Goal: Information Seeking & Learning: Find specific fact

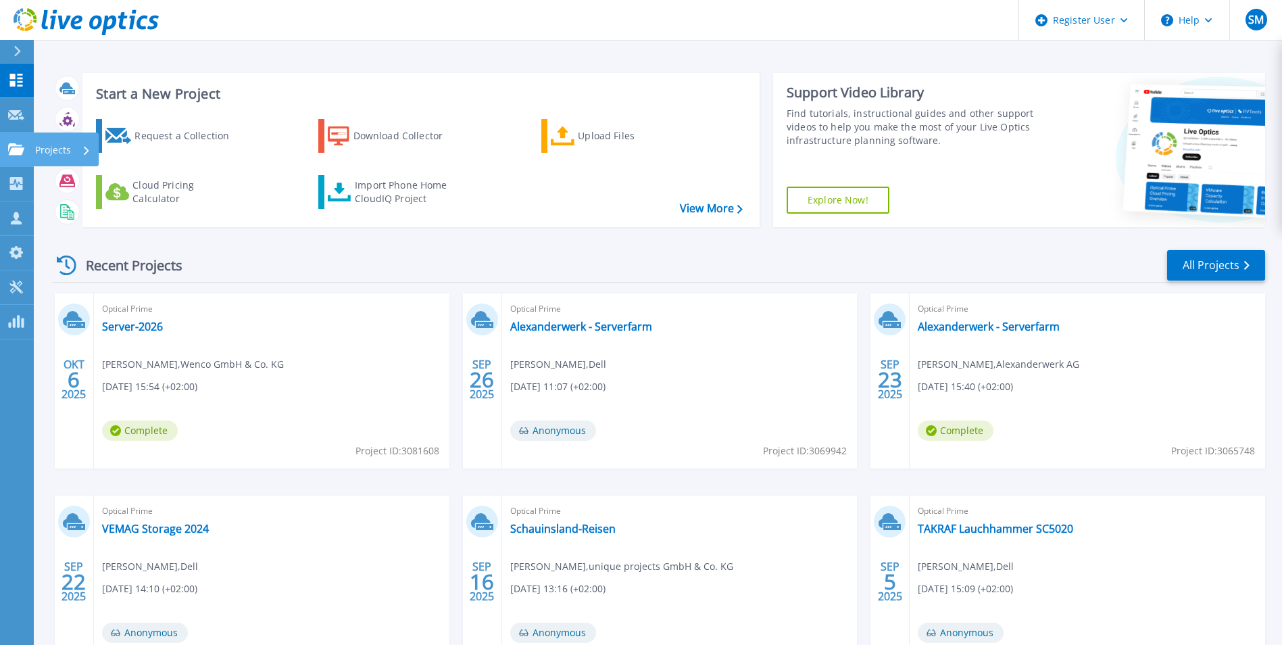
click at [23, 151] on icon at bounding box center [16, 148] width 16 height 11
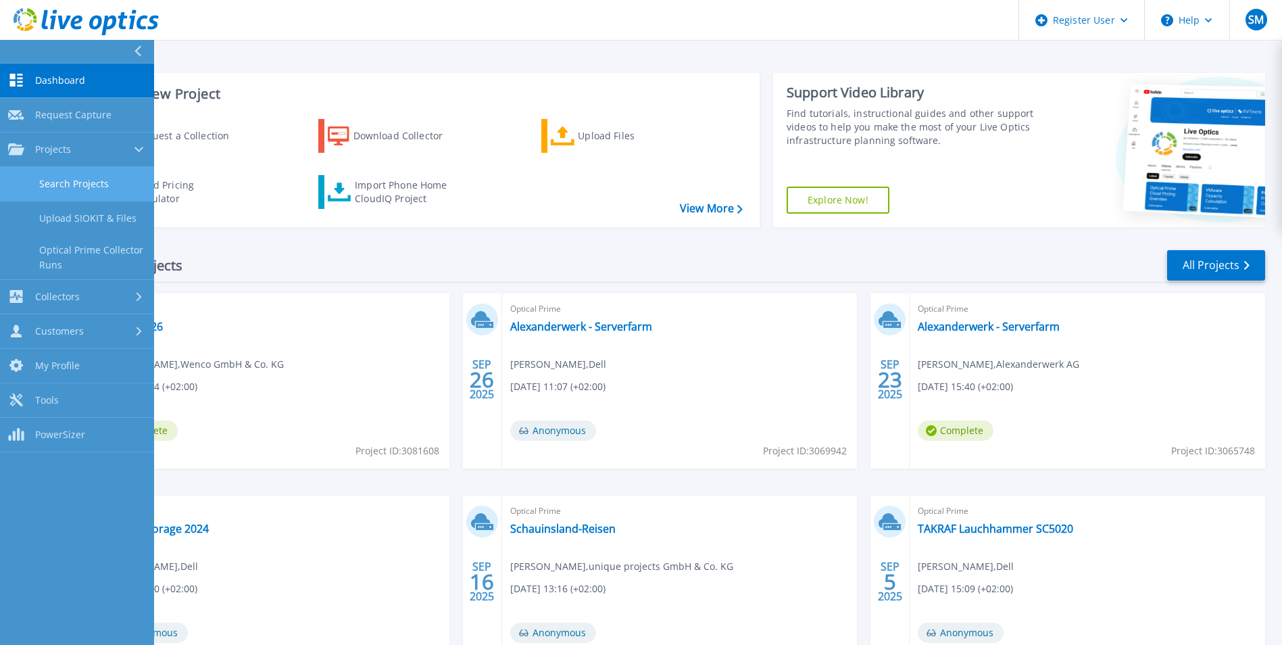
click at [75, 185] on link "Search Projects" at bounding box center [77, 184] width 154 height 34
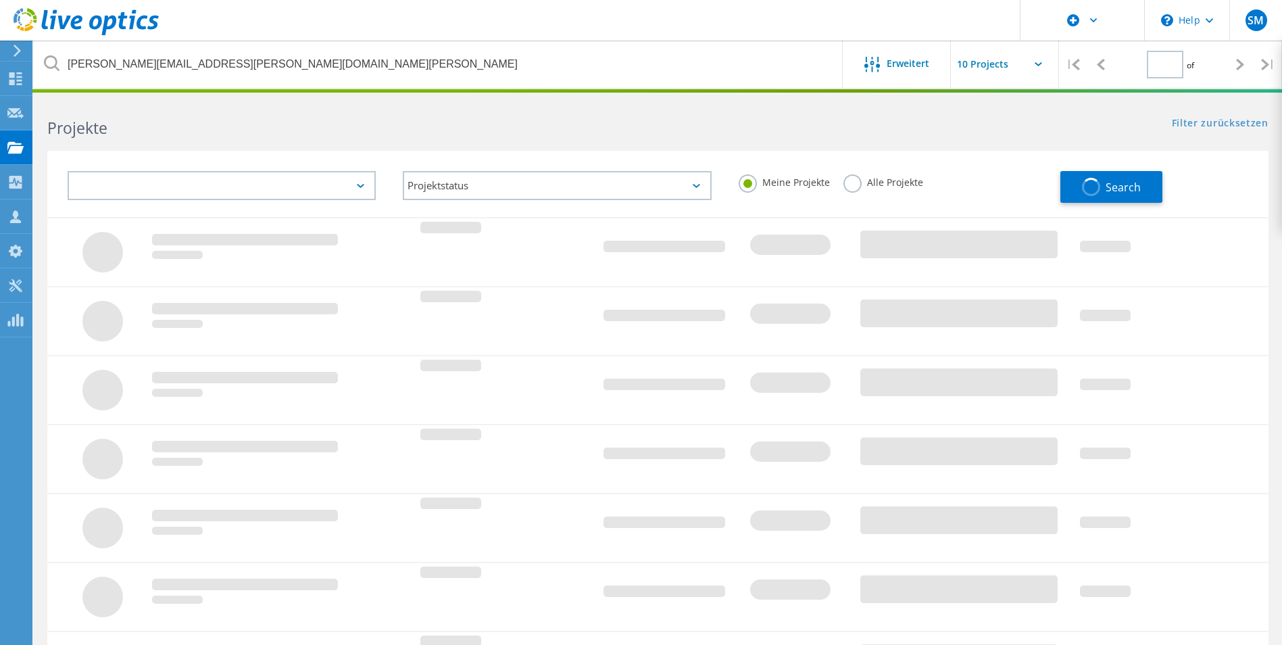
type input "1"
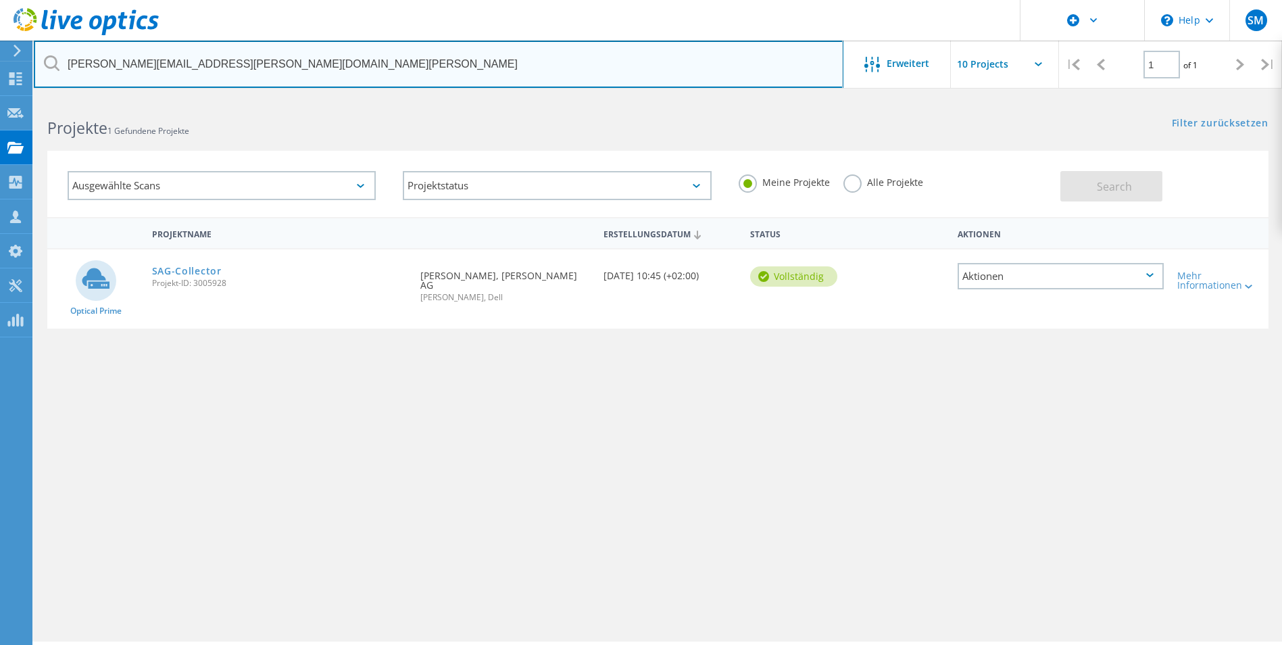
click at [420, 64] on input "[PERSON_NAME][EMAIL_ADDRESS][PERSON_NAME][DOMAIN_NAME][PERSON_NAME]" at bounding box center [439, 64] width 810 height 47
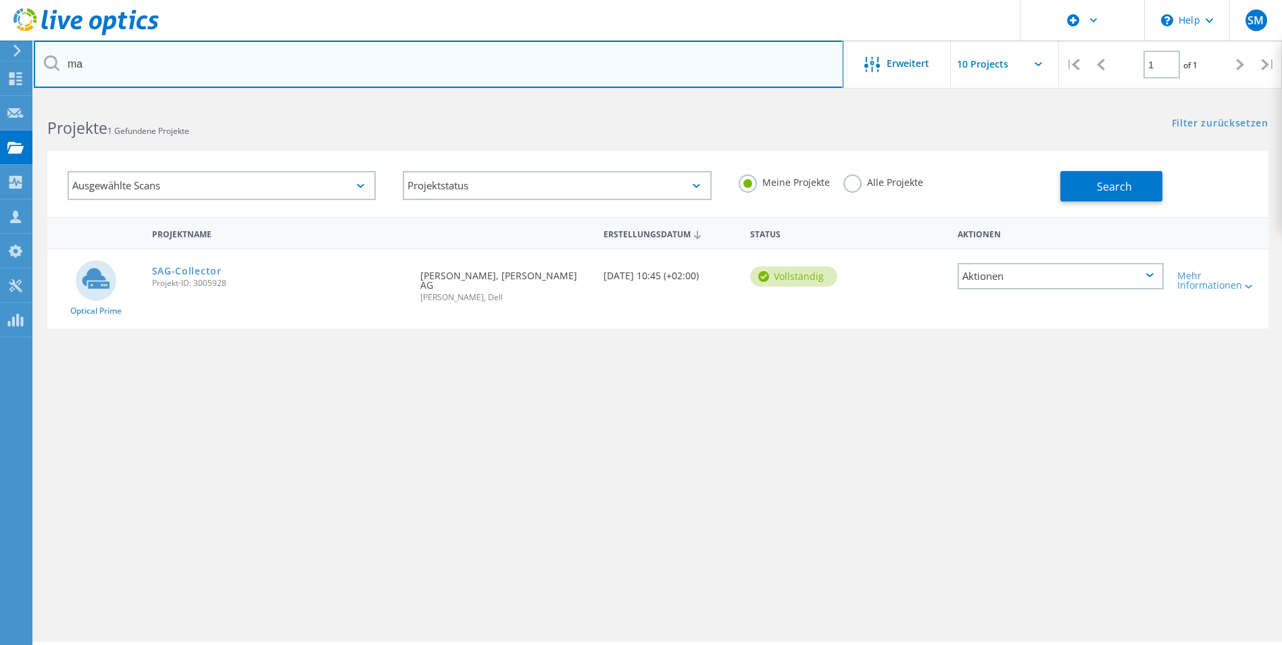
type input "m"
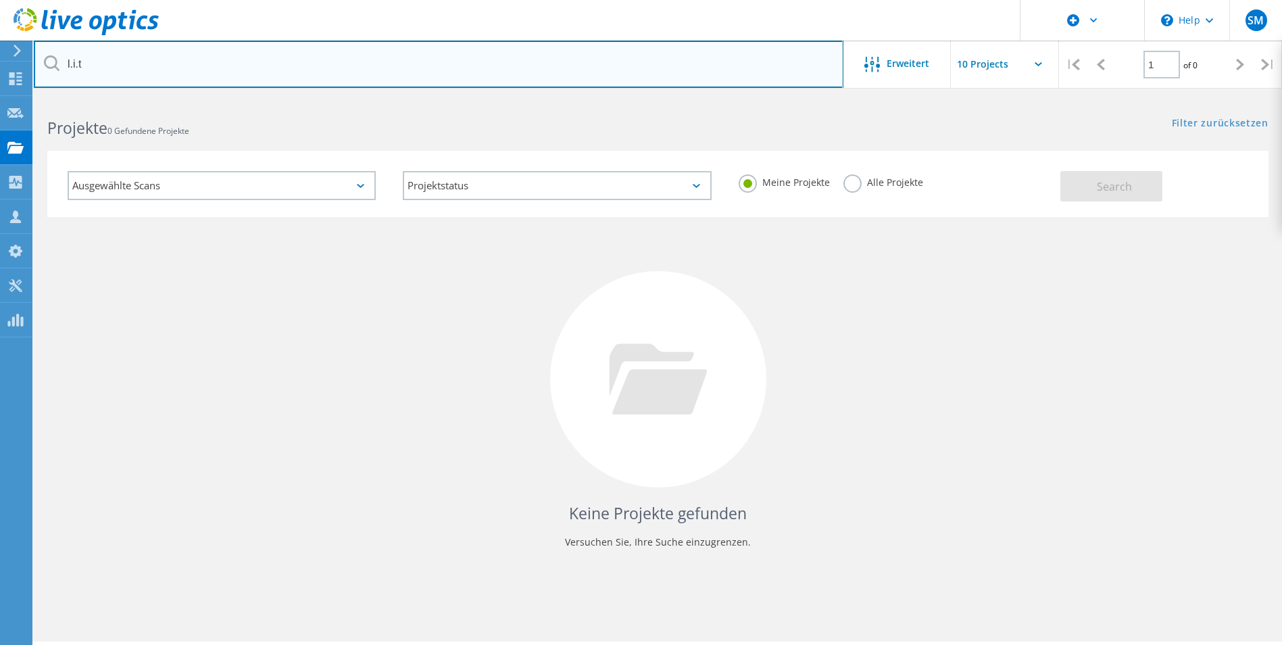
click at [220, 66] on input "l.i.t" at bounding box center [439, 64] width 810 height 47
type input "l"
click at [145, 62] on input "text" at bounding box center [439, 64] width 810 height 47
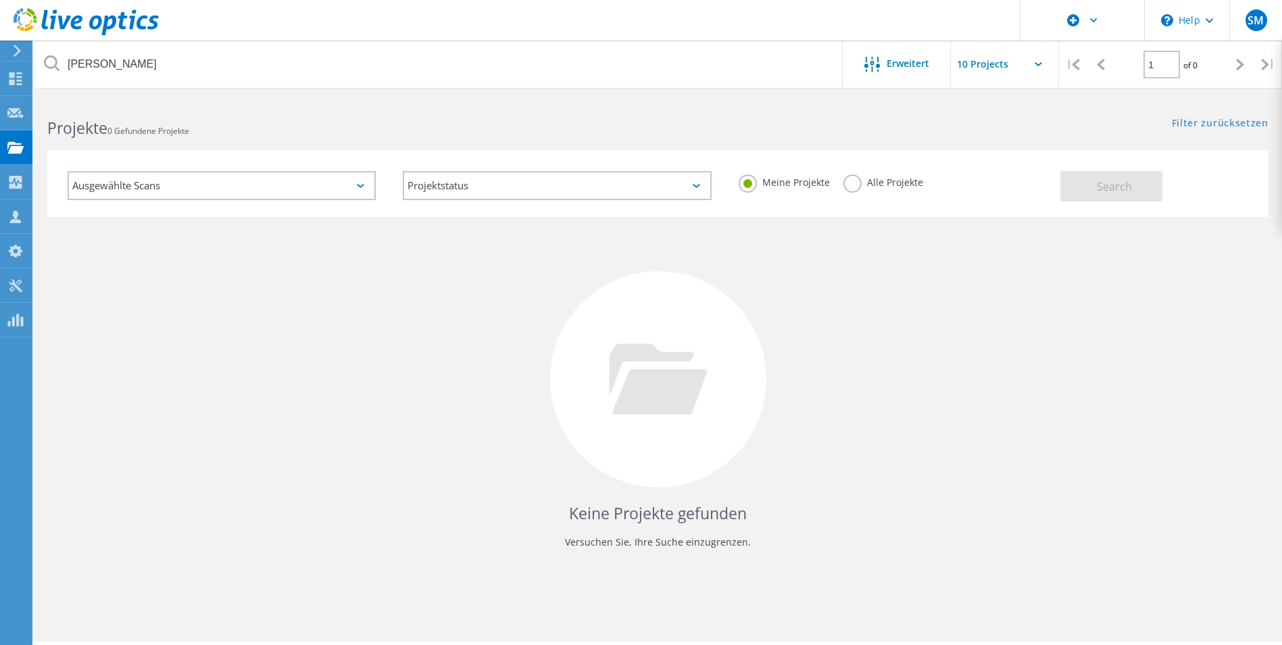
click at [829, 186] on div "Meine Projekte Alle Projekte" at bounding box center [892, 183] width 335 height 50
click at [854, 185] on label "Alle Projekte" at bounding box center [884, 180] width 80 height 13
click at [0, 0] on input "Alle Projekte" at bounding box center [0, 0] width 0 height 0
click at [1111, 195] on button "Search" at bounding box center [1112, 186] width 102 height 30
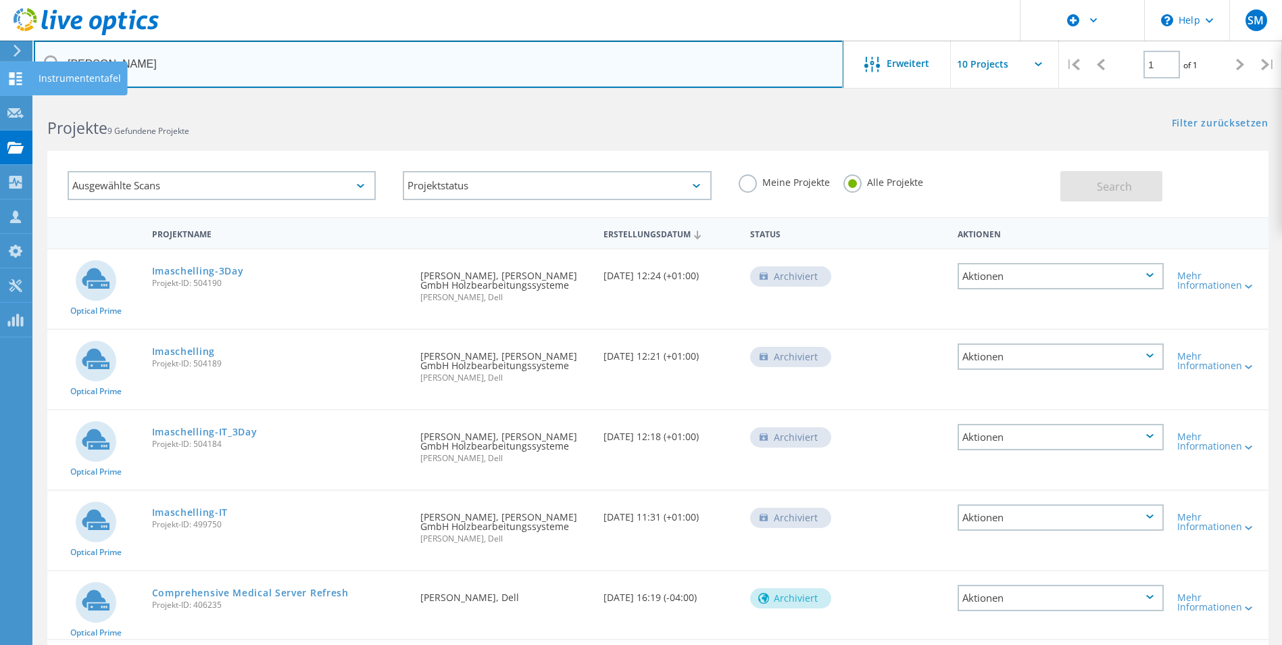
drag, startPoint x: 169, startPoint y: 71, endPoint x: 9, endPoint y: 68, distance: 159.6
click at [9, 98] on div "\n Help Explore Helpful Articles Contact Support SM Dell-Benutzer [PERSON_NAME]…" at bounding box center [641, 533] width 1282 height 871
click at [160, 58] on input "[PERSON_NAME]" at bounding box center [439, 64] width 810 height 47
drag, startPoint x: 130, startPoint y: 67, endPoint x: 39, endPoint y: 67, distance: 91.3
click at [39, 67] on input "[PERSON_NAME]" at bounding box center [439, 64] width 810 height 47
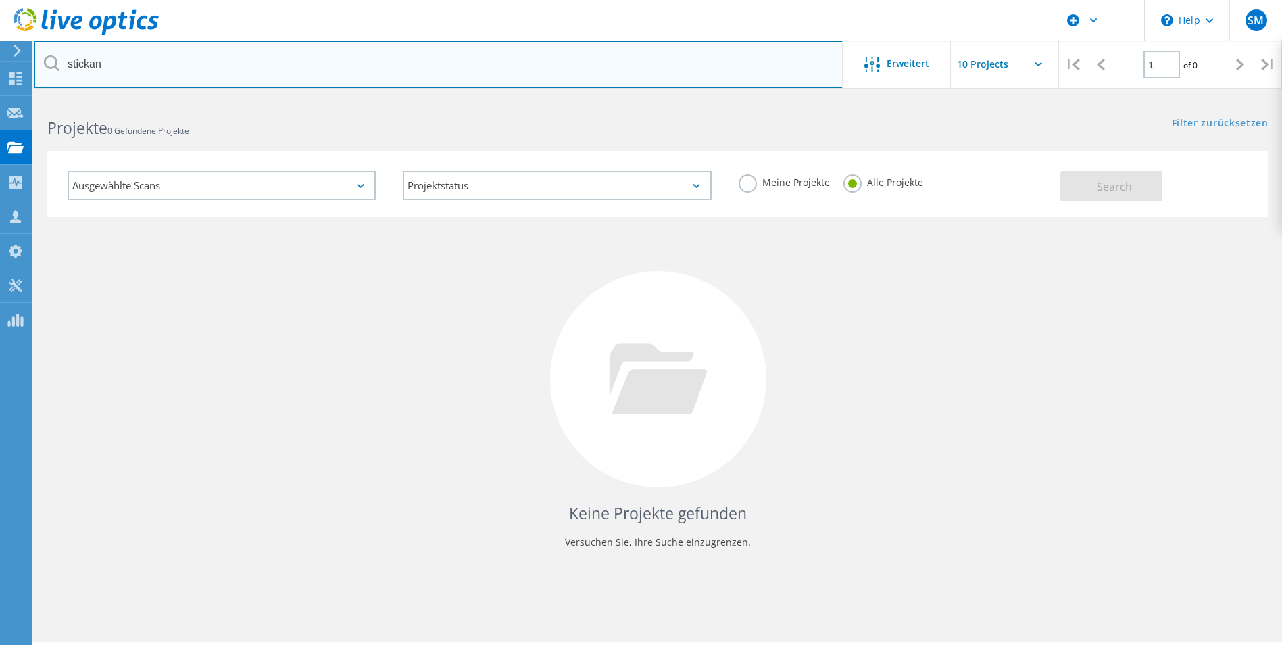
drag, startPoint x: 110, startPoint y: 72, endPoint x: 59, endPoint y: 68, distance: 50.8
click at [59, 68] on div "stickan" at bounding box center [438, 64] width 809 height 47
type input "[PERSON_NAME]"
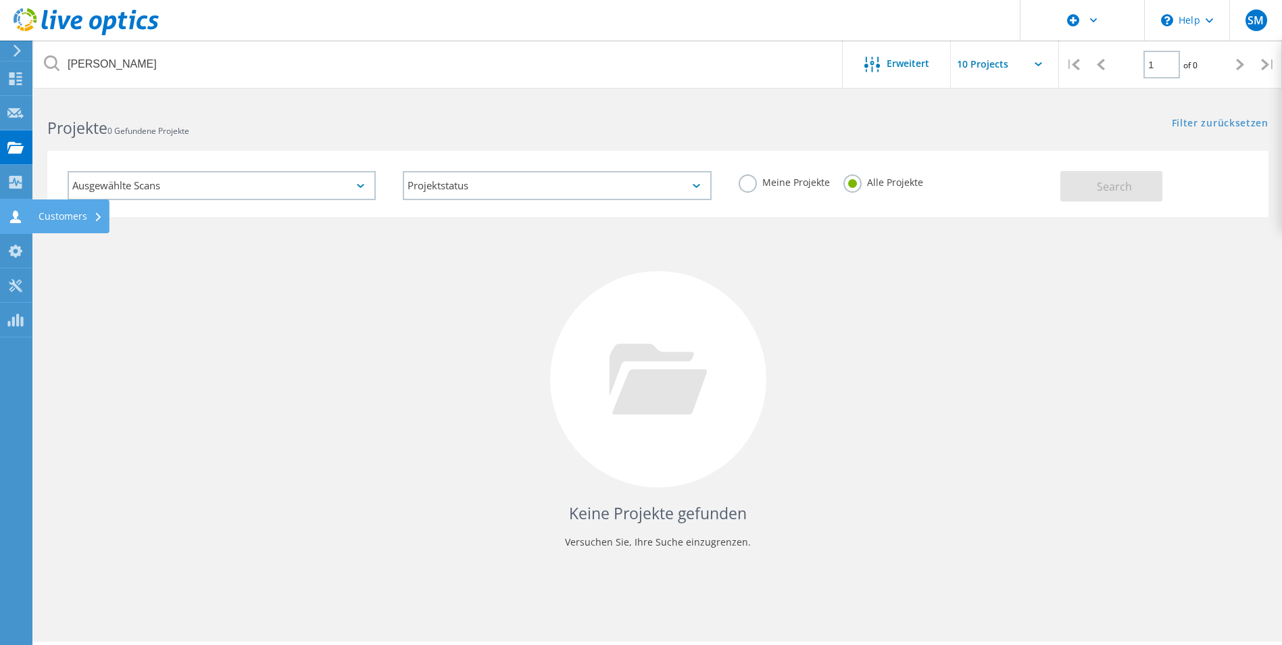
click at [20, 220] on use at bounding box center [15, 216] width 11 height 13
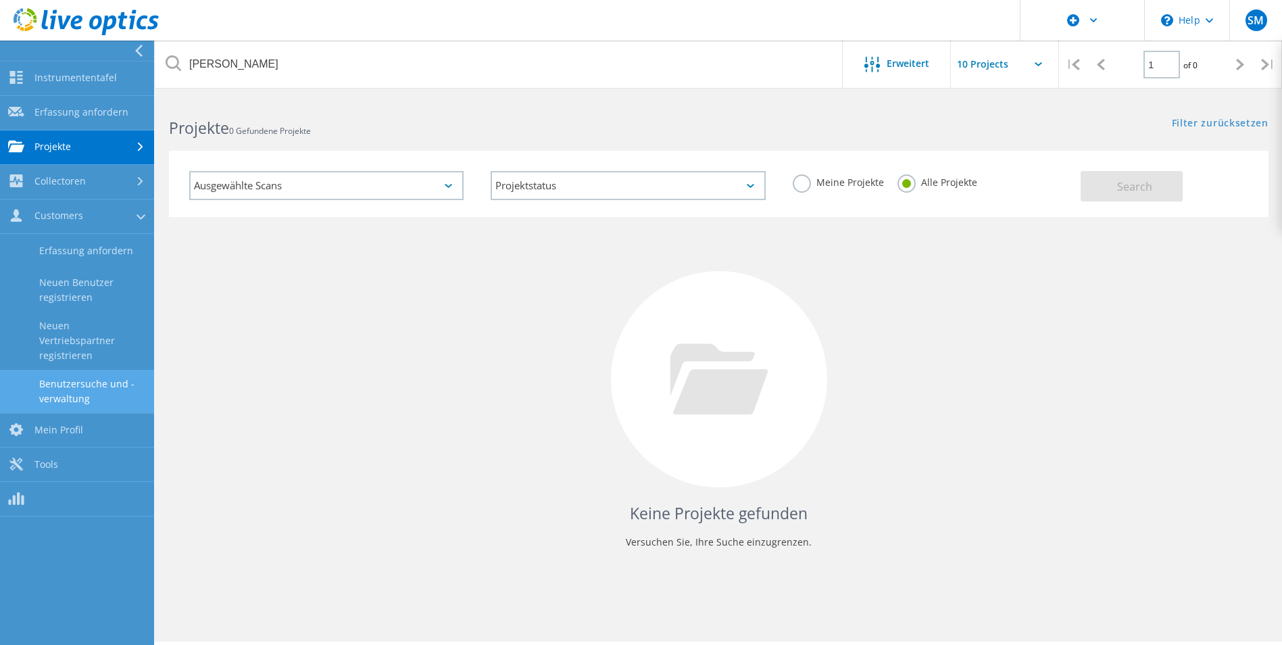
click at [96, 388] on link "Benutzersuche und -verwaltung" at bounding box center [77, 391] width 154 height 43
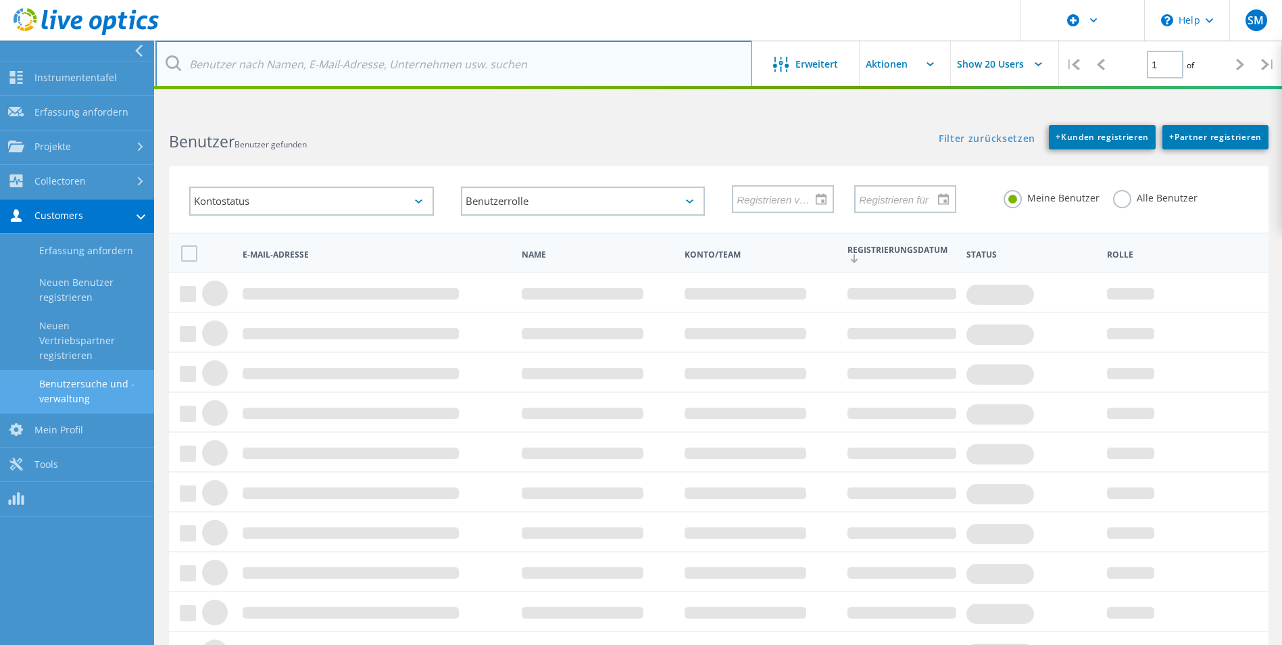
click at [296, 67] on input "text" at bounding box center [453, 64] width 597 height 47
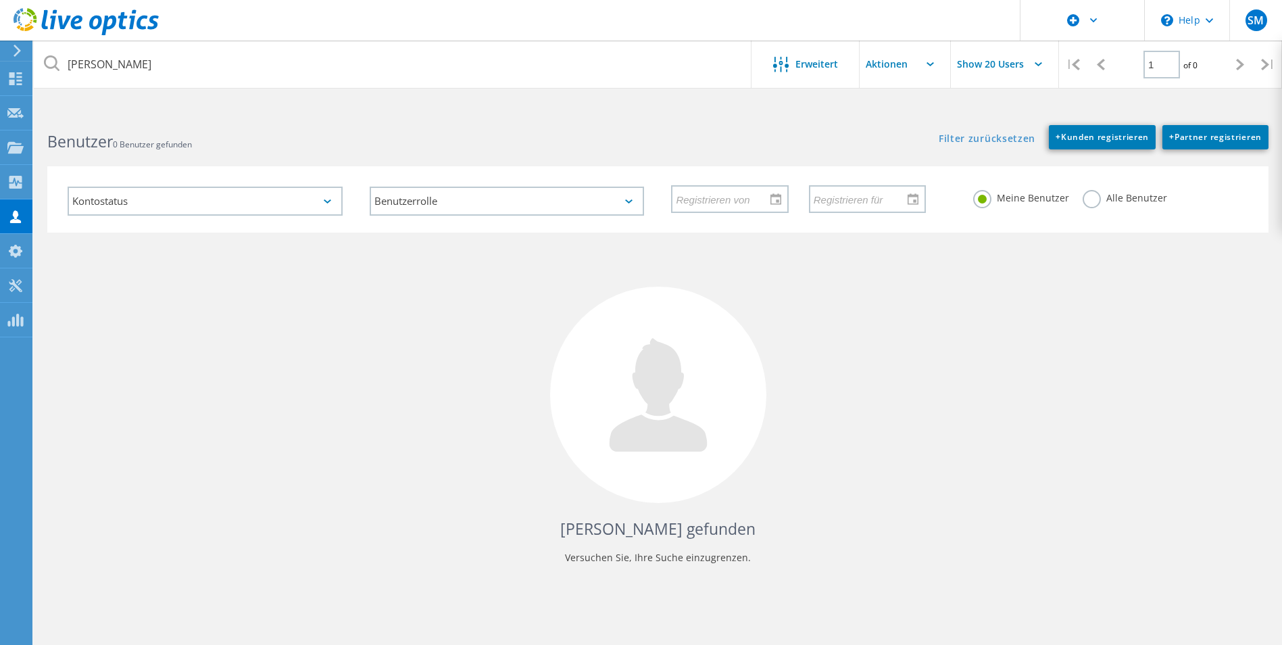
click at [1096, 203] on label "Alle Benutzer" at bounding box center [1125, 196] width 85 height 13
click at [0, 0] on input "Alle Benutzer" at bounding box center [0, 0] width 0 height 0
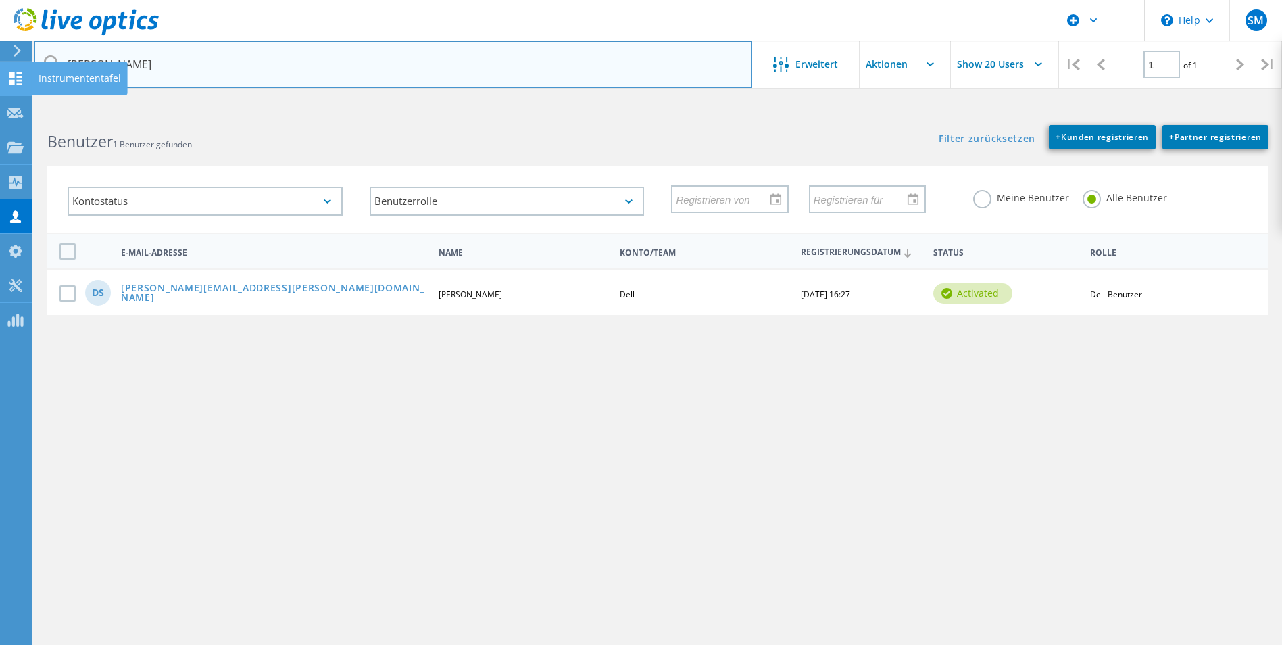
drag, startPoint x: 135, startPoint y: 69, endPoint x: 26, endPoint y: 69, distance: 109.5
click at [26, 112] on div "\n Help Explore Helpful Articles Contact Support SM Dell-Benutzer [PERSON_NAME]…" at bounding box center [641, 404] width 1282 height 584
click at [158, 66] on input "[PERSON_NAME]" at bounding box center [393, 64] width 719 height 47
drag, startPoint x: 139, startPoint y: 64, endPoint x: 55, endPoint y: 64, distance: 83.8
click at [55, 64] on div "[PERSON_NAME]" at bounding box center [393, 64] width 718 height 47
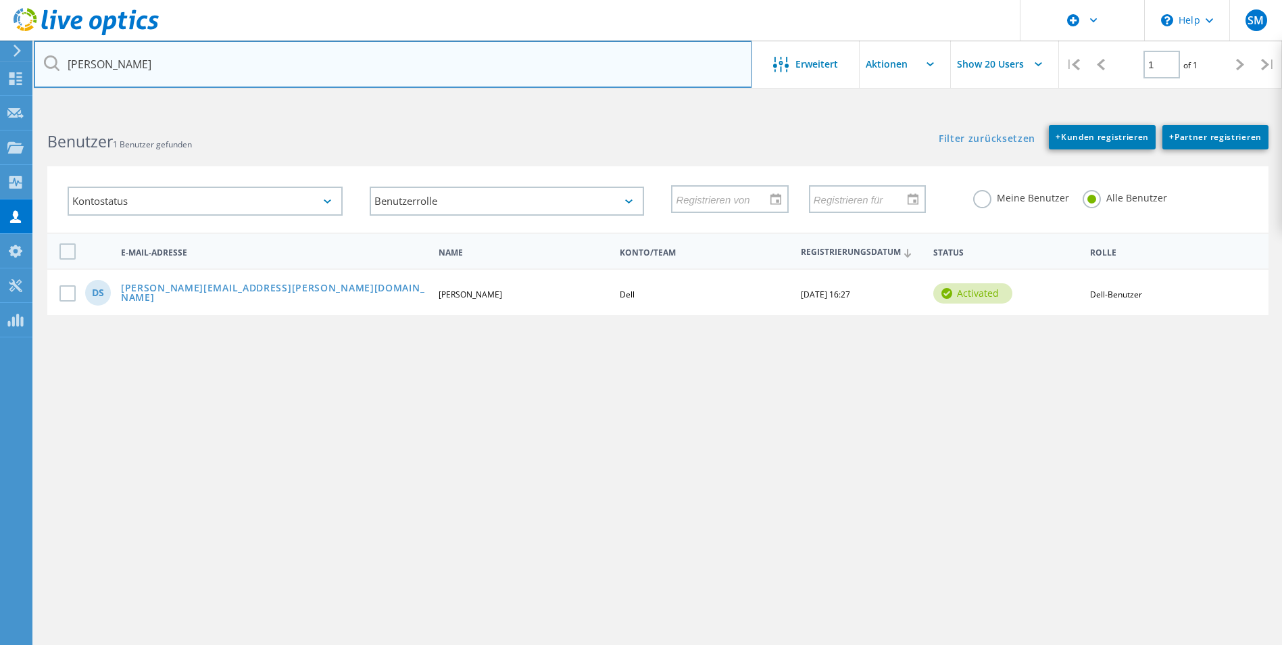
paste input "[PERSON_NAME][EMAIL_ADDRESS][DOMAIN_NAME]"
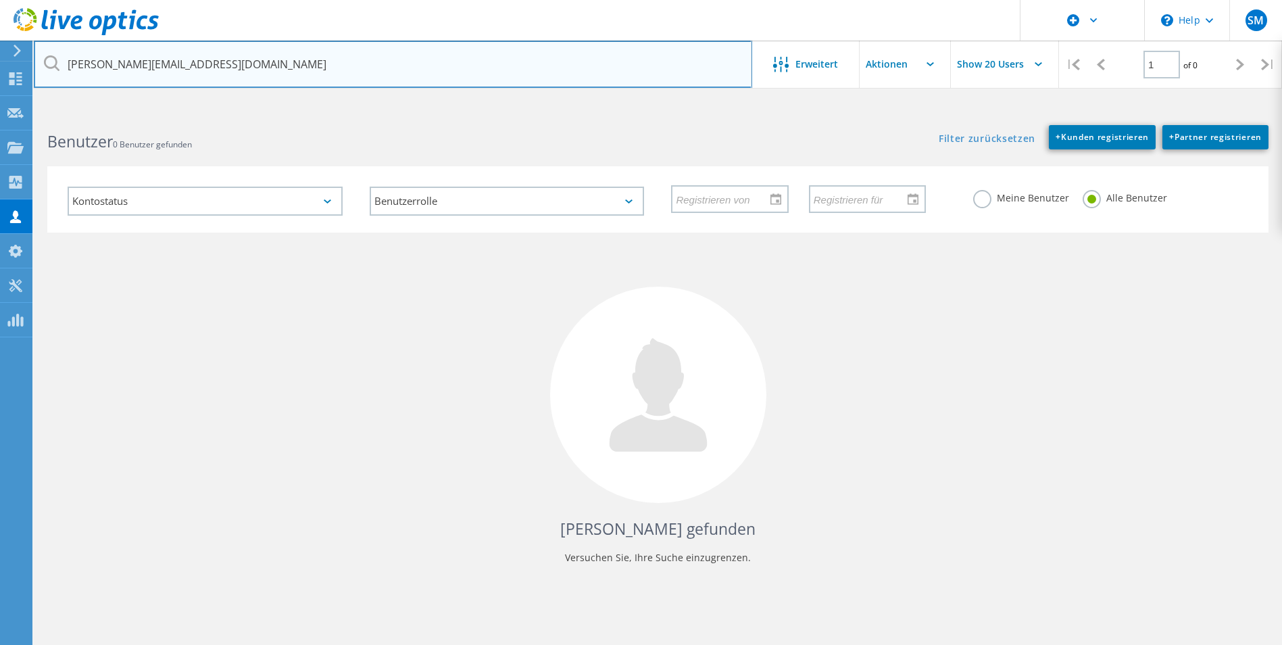
drag, startPoint x: 134, startPoint y: 67, endPoint x: 39, endPoint y: 66, distance: 95.3
click at [39, 66] on input "[PERSON_NAME][EMAIL_ADDRESS][DOMAIN_NAME]" at bounding box center [393, 64] width 719 height 47
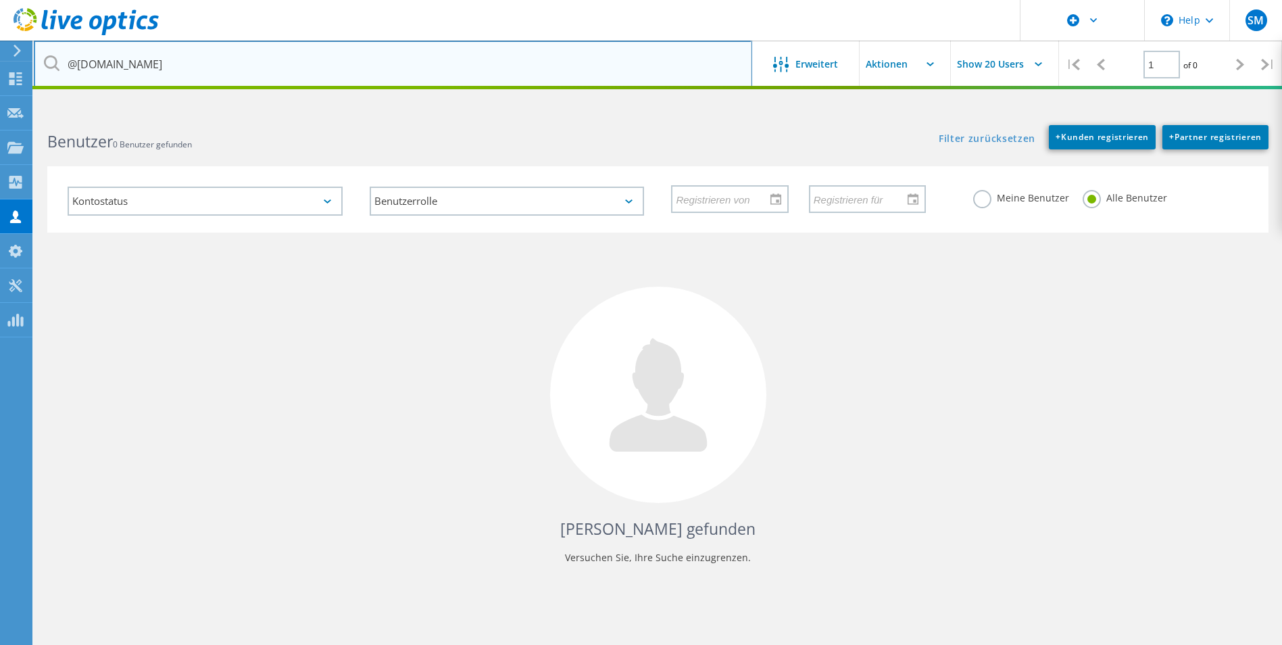
type input "@[DOMAIN_NAME]"
